Goal: Task Accomplishment & Management: Use online tool/utility

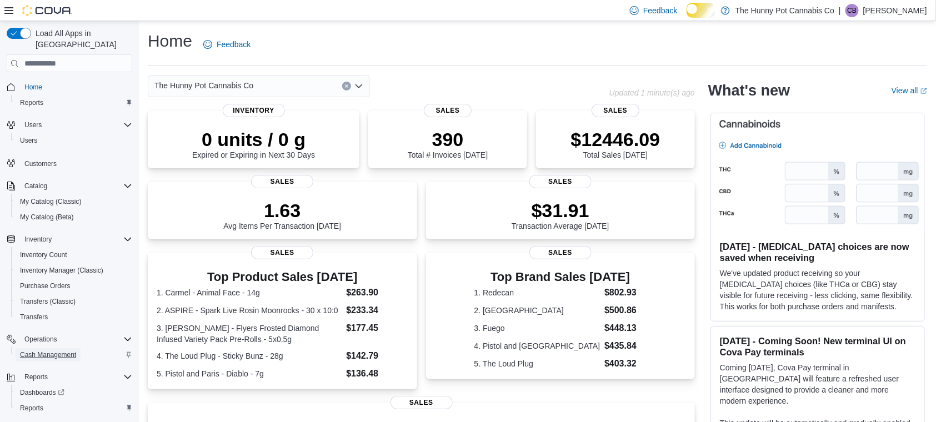
click at [76, 350] on span "Cash Management" at bounding box center [48, 354] width 56 height 9
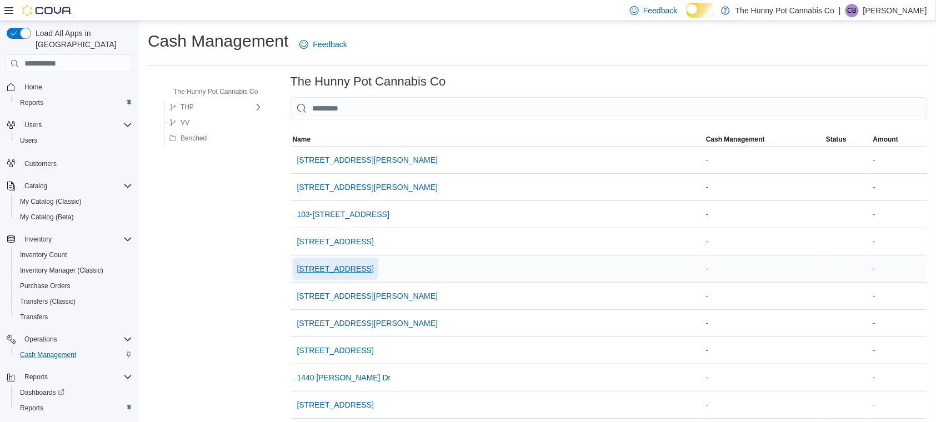
click at [367, 274] on span "[STREET_ADDRESS]" at bounding box center [335, 268] width 77 height 11
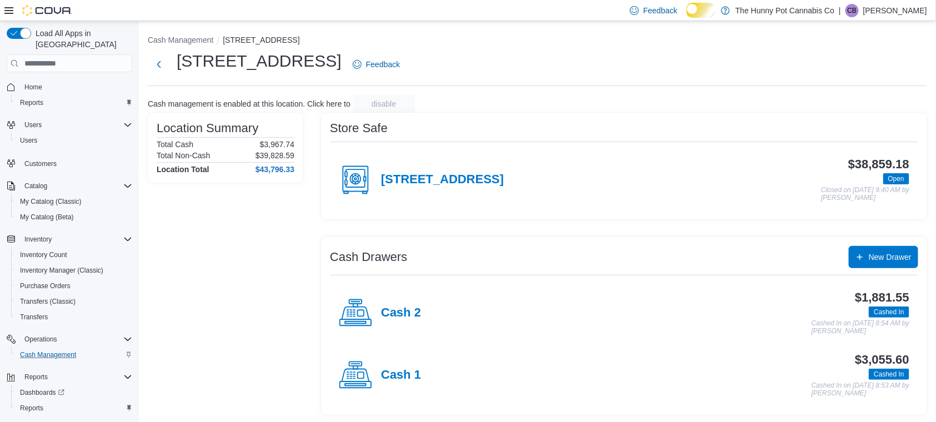
scroll to position [21, 0]
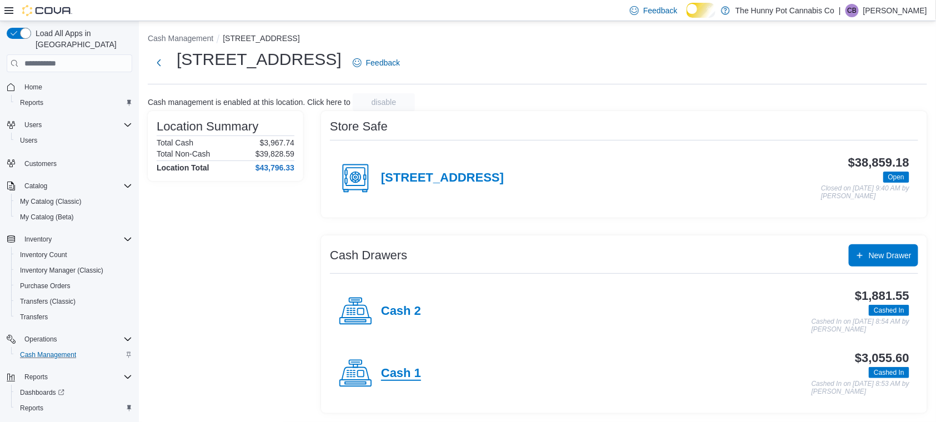
click at [390, 374] on h4 "Cash 1" at bounding box center [401, 374] width 40 height 14
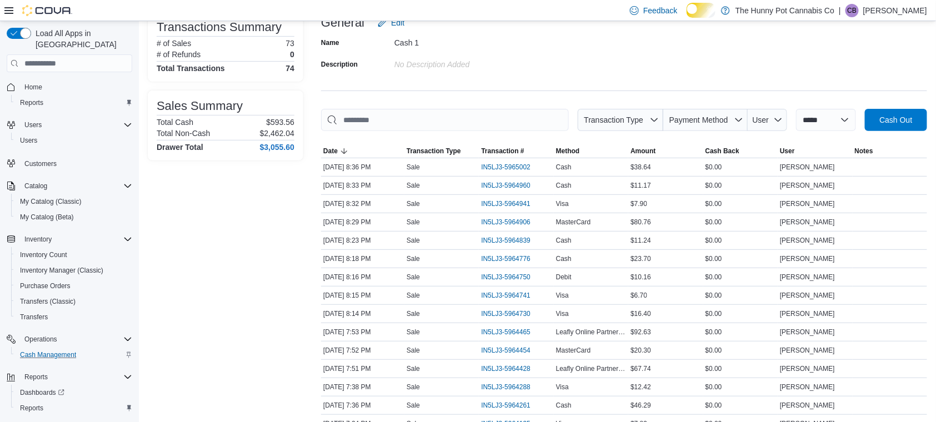
scroll to position [81, 0]
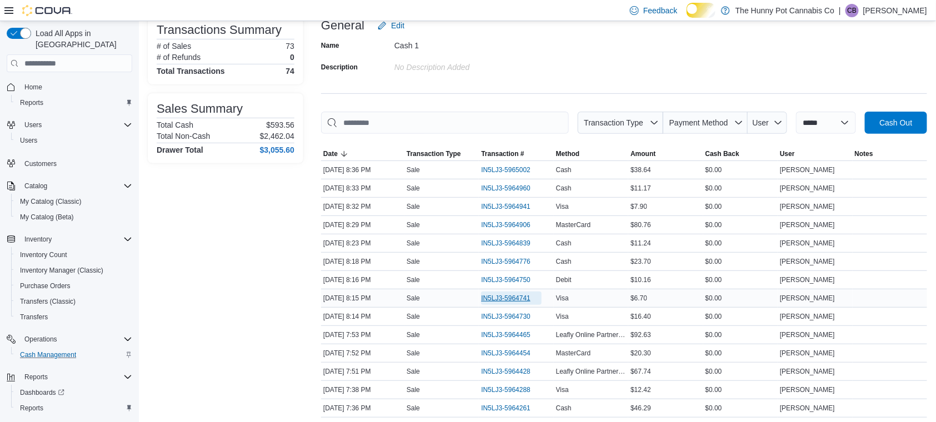
click at [513, 303] on span "IN5LJ3-5964741" at bounding box center [505, 298] width 49 height 9
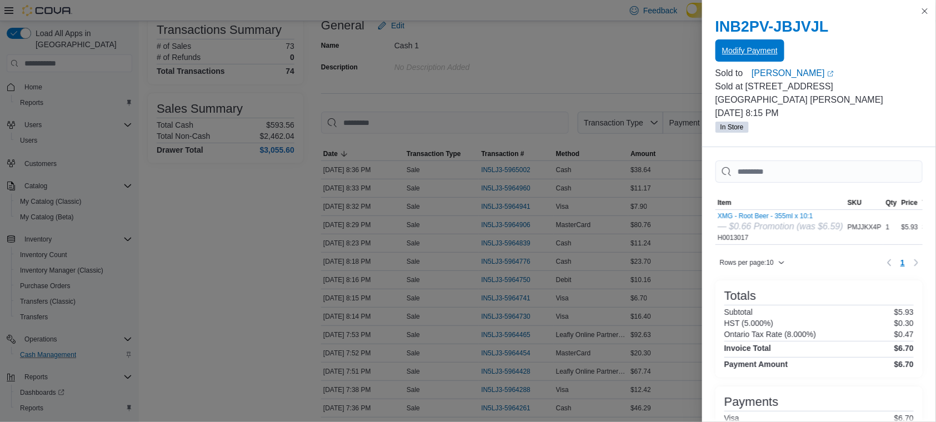
click at [771, 54] on span "Modify Payment" at bounding box center [750, 50] width 56 height 11
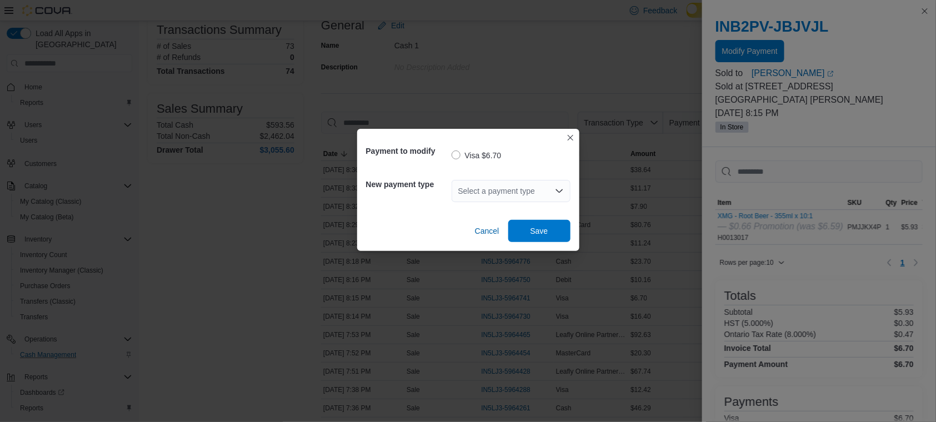
click at [479, 192] on div "Select a payment type" at bounding box center [511, 191] width 119 height 22
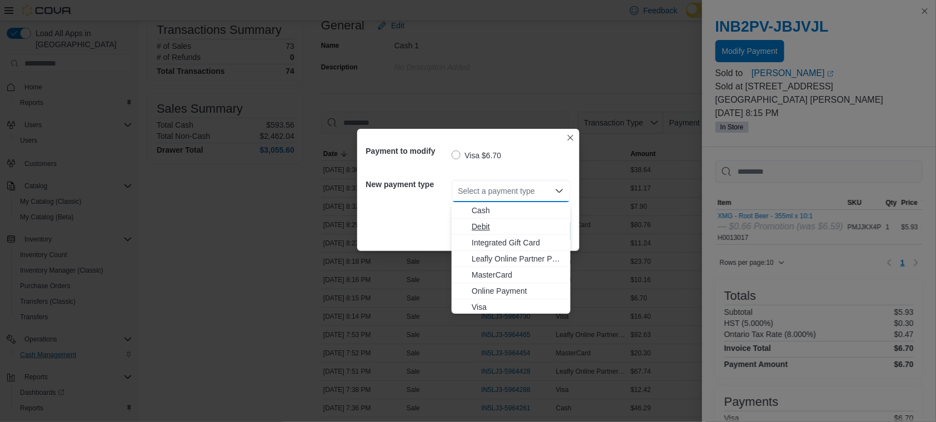
click at [497, 228] on span "Debit" at bounding box center [518, 226] width 92 height 11
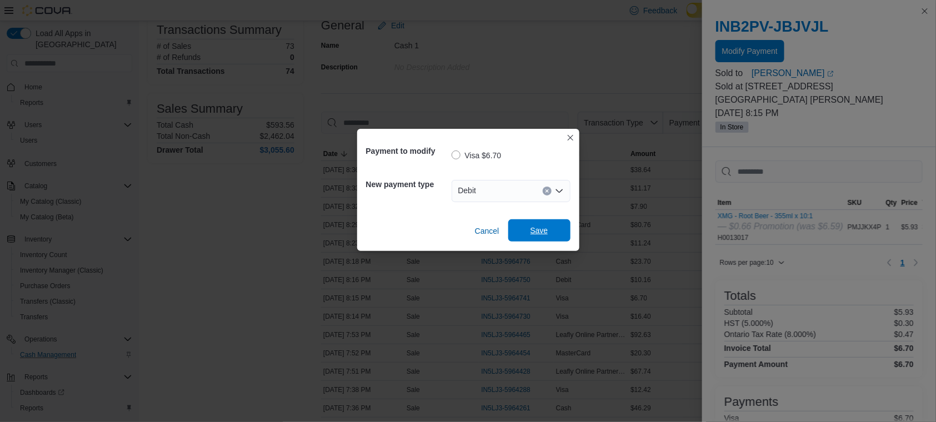
click at [535, 233] on span "Save" at bounding box center [539, 230] width 18 height 11
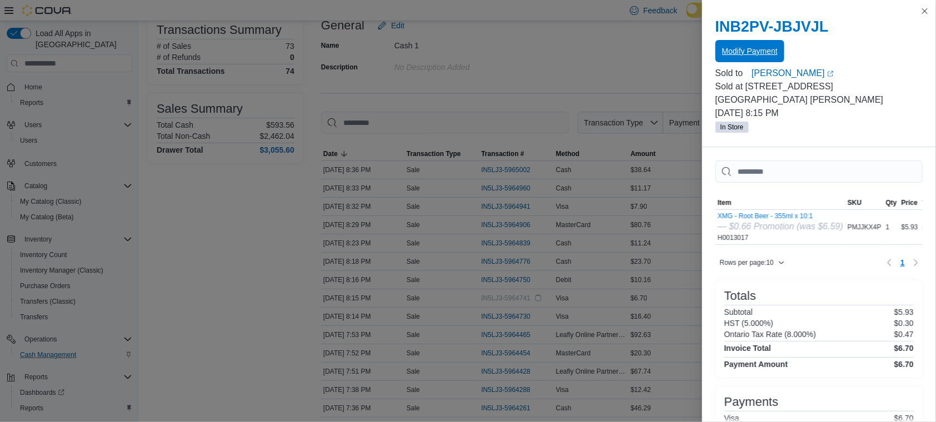
scroll to position [0, 0]
